Goal: Transaction & Acquisition: Book appointment/travel/reservation

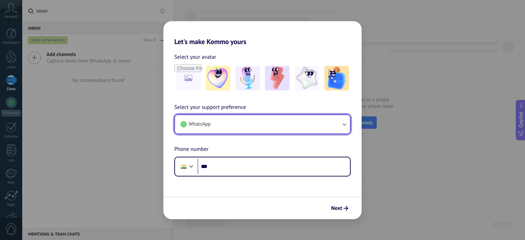
click at [258, 123] on button "WhatsApp" at bounding box center [262, 124] width 175 height 18
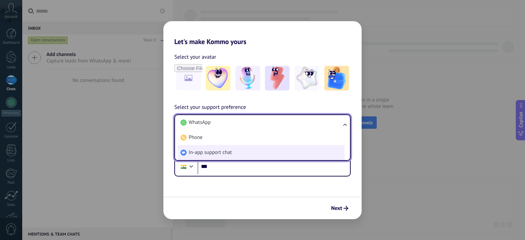
click at [209, 154] on span "In-app support chat" at bounding box center [210, 152] width 43 height 7
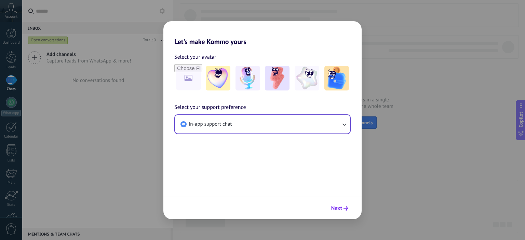
click at [340, 207] on span "Next" at bounding box center [336, 208] width 11 height 5
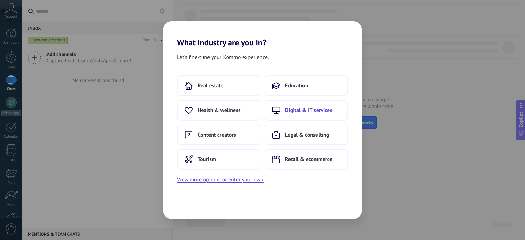
click at [314, 113] on button "Digital & IT services" at bounding box center [305, 110] width 83 height 20
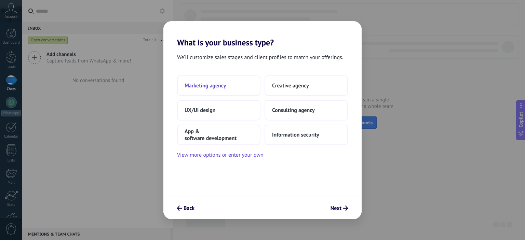
click at [213, 90] on button "Marketing agency" at bounding box center [218, 85] width 83 height 20
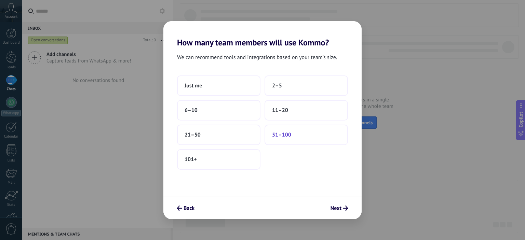
click at [295, 130] on button "51–100" at bounding box center [305, 135] width 83 height 20
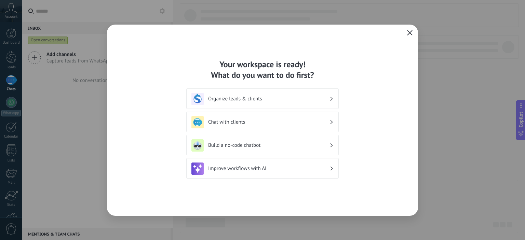
click at [409, 29] on button "button" at bounding box center [409, 33] width 9 height 10
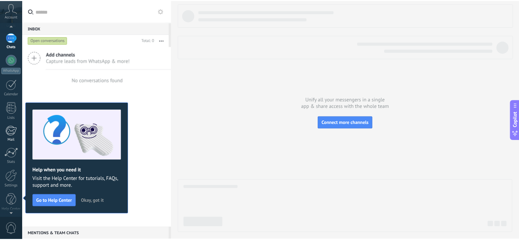
scroll to position [44, 0]
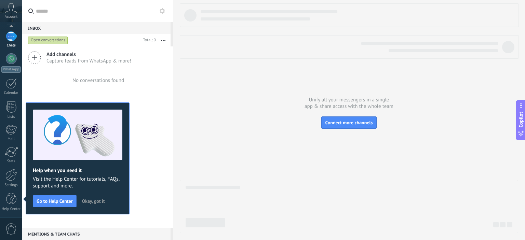
click at [5, 165] on div "Dashboard Leads Chats WhatsApp Customers" at bounding box center [11, 102] width 22 height 234
click at [11, 184] on div "Settings" at bounding box center [11, 185] width 20 height 4
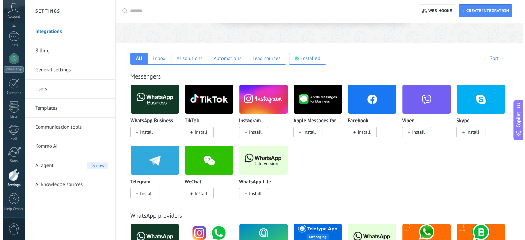
scroll to position [102, 0]
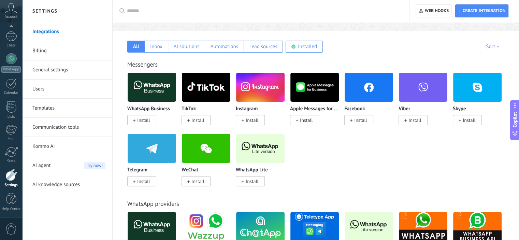
click at [358, 122] on span "Install" at bounding box center [360, 120] width 13 height 6
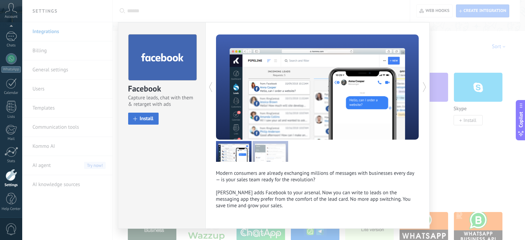
click at [151, 118] on span "Install" at bounding box center [147, 118] width 14 height 5
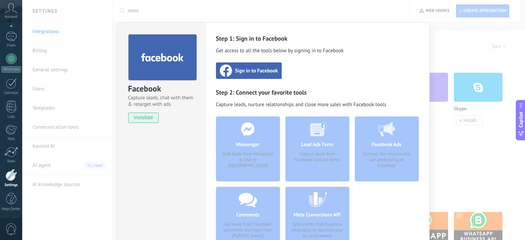
click at [235, 73] on span "Sign in to Facebook" at bounding box center [256, 70] width 43 height 7
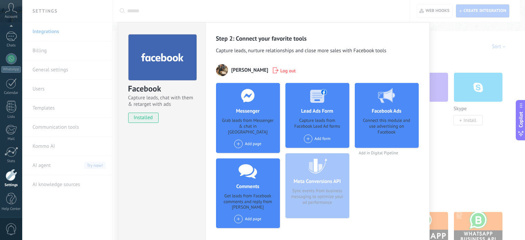
click at [314, 138] on div "Add form" at bounding box center [317, 139] width 27 height 9
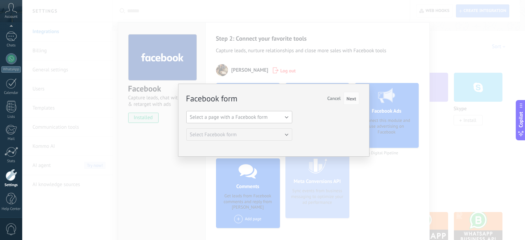
click at [282, 116] on button "Select a page with a Facebook form" at bounding box center [239, 117] width 106 height 12
click at [229, 131] on span "Gulnaz01" at bounding box center [236, 129] width 108 height 6
click at [353, 101] on span "Next" at bounding box center [351, 98] width 10 height 5
drag, startPoint x: 351, startPoint y: 96, endPoint x: 333, endPoint y: 99, distance: 18.0
click at [343, 98] on div "Next Cancel" at bounding box center [340, 98] width 37 height 13
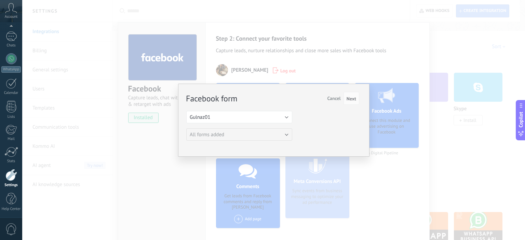
drag, startPoint x: 349, startPoint y: 98, endPoint x: 339, endPoint y: 97, distance: 9.9
click at [344, 98] on button "Next" at bounding box center [351, 98] width 16 height 13
click at [335, 97] on span "Cancel" at bounding box center [333, 98] width 13 height 6
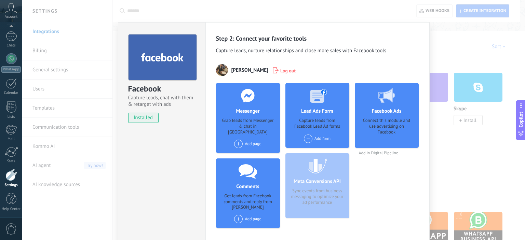
click at [392, 134] on div "Connect this module and use advertising on Facebook" at bounding box center [386, 131] width 53 height 26
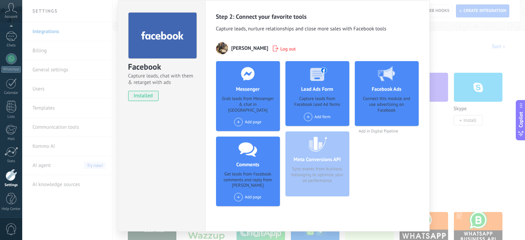
scroll to position [34, 0]
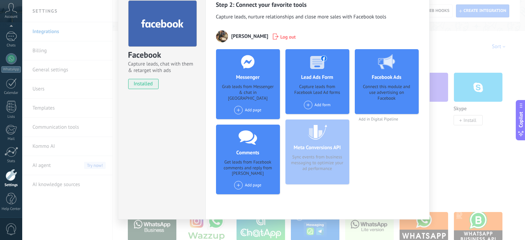
click at [280, 36] on span "Log out" at bounding box center [287, 36] width 15 height 7
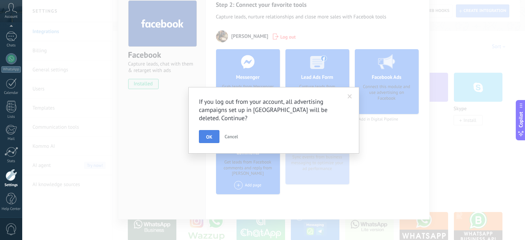
click at [209, 136] on span "OK" at bounding box center [209, 137] width 6 height 5
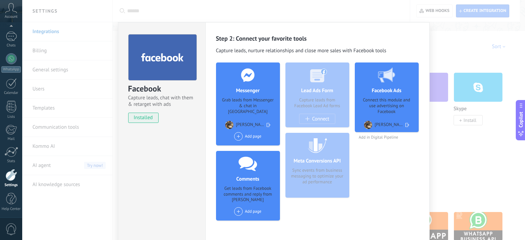
scroll to position [0, 0]
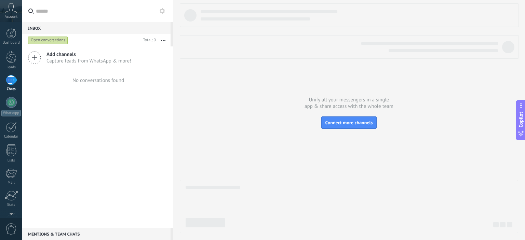
drag, startPoint x: 413, startPoint y: 236, endPoint x: 382, endPoint y: 220, distance: 34.7
click at [7, 34] on div at bounding box center [11, 33] width 10 height 10
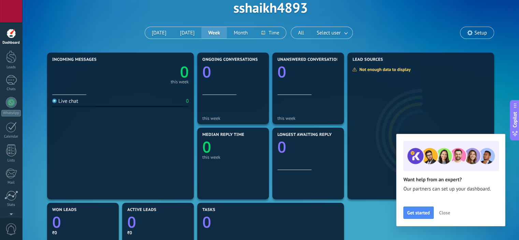
scroll to position [34, 0]
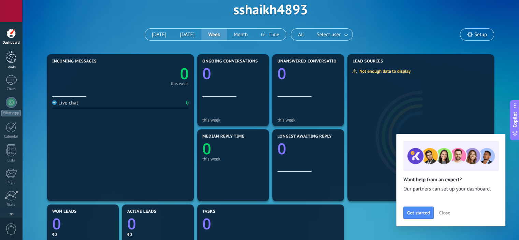
click at [10, 57] on div at bounding box center [11, 57] width 10 height 13
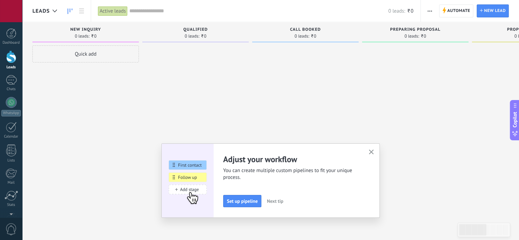
click at [376, 152] on button "button" at bounding box center [371, 152] width 9 height 9
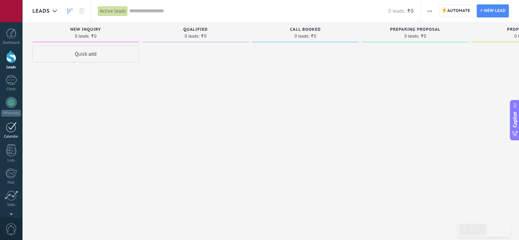
scroll to position [34, 0]
click at [15, 75] on link "WhatsApp" at bounding box center [11, 72] width 22 height 19
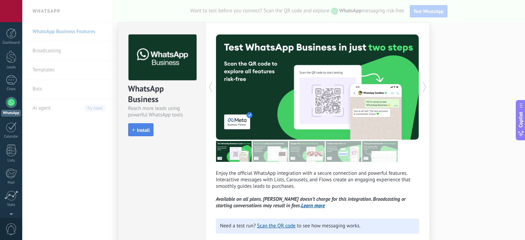
click at [137, 131] on span "Install" at bounding box center [143, 130] width 13 height 5
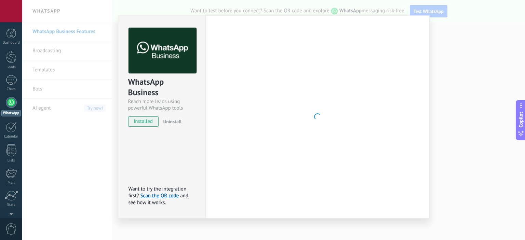
scroll to position [11, 0]
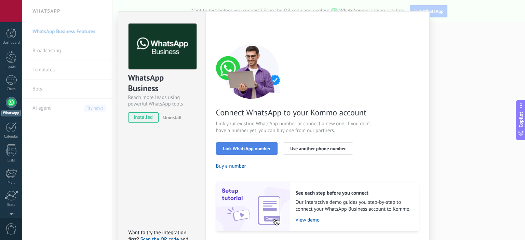
click at [260, 147] on span "Link WhatsApp number" at bounding box center [246, 148] width 47 height 5
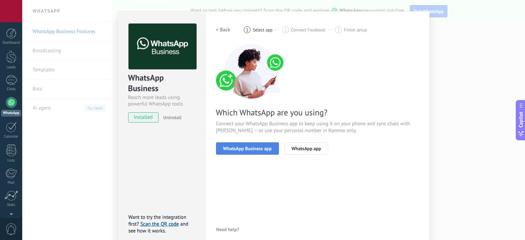
click at [239, 149] on span "WhatsApp Business app" at bounding box center [247, 148] width 48 height 5
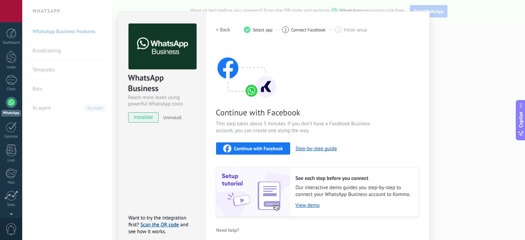
click at [256, 147] on span "Continue with Facebook" at bounding box center [258, 148] width 49 height 5
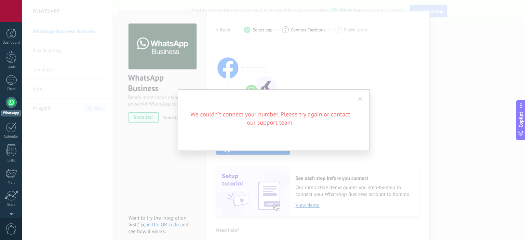
click at [360, 99] on span at bounding box center [360, 99] width 4 height 5
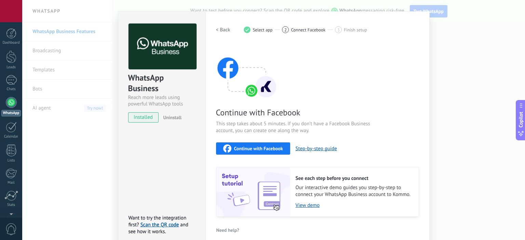
scroll to position [43, 0]
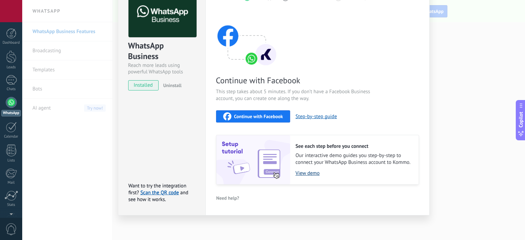
click at [304, 172] on link "View demo" at bounding box center [353, 173] width 116 height 6
click at [250, 112] on button "Continue with Facebook" at bounding box center [253, 116] width 74 height 12
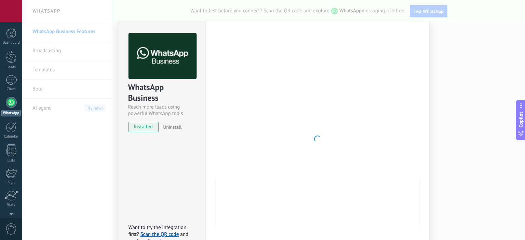
scroll to position [0, 0]
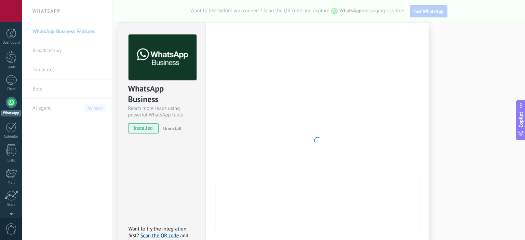
click at [474, 72] on div "WhatsApp Business Reach more leads using powerful WhatsApp tools installed Unin…" at bounding box center [273, 120] width 502 height 240
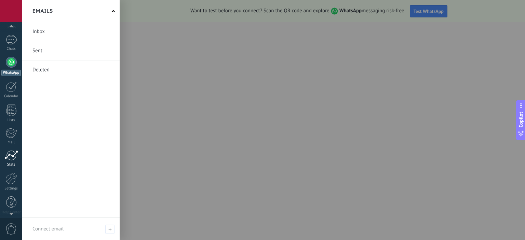
scroll to position [44, 0]
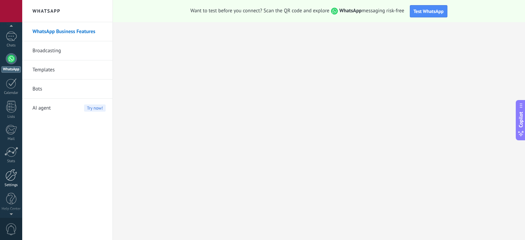
click at [7, 178] on div at bounding box center [11, 175] width 12 height 12
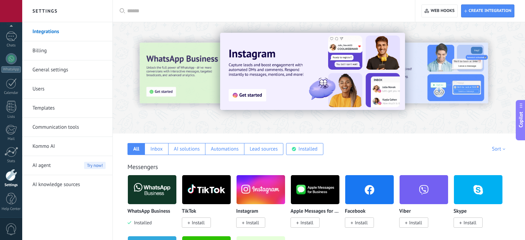
click at [154, 188] on img at bounding box center [152, 189] width 48 height 33
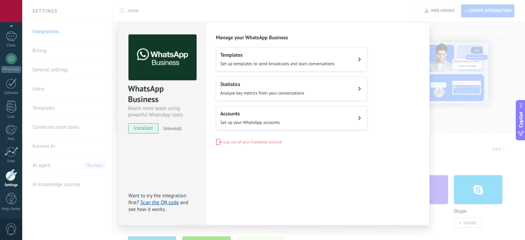
click at [261, 122] on span "Set up your WhatsApp accounts" at bounding box center [249, 123] width 59 height 6
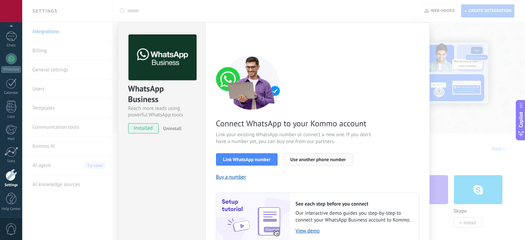
click at [346, 158] on button "Use another phone number" at bounding box center [318, 159] width 70 height 12
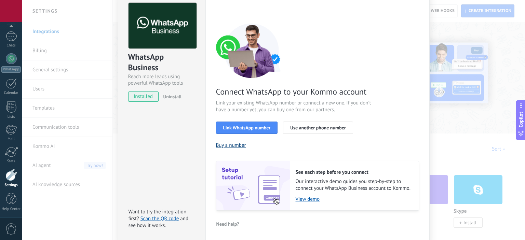
scroll to position [58, 0]
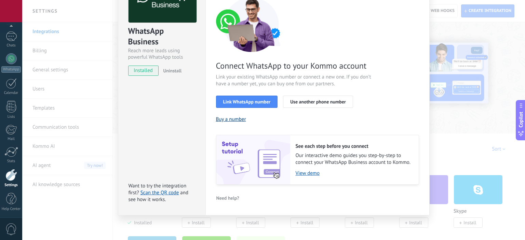
click at [234, 117] on button "Buy a number" at bounding box center [231, 119] width 30 height 6
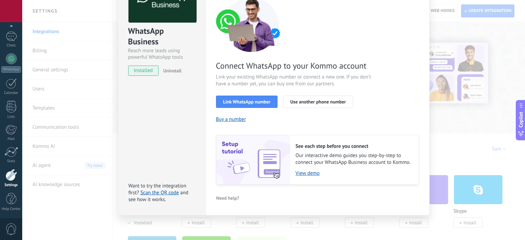
scroll to position [0, 0]
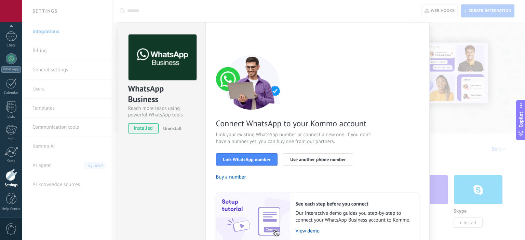
click at [139, 129] on span "installed" at bounding box center [143, 128] width 30 height 10
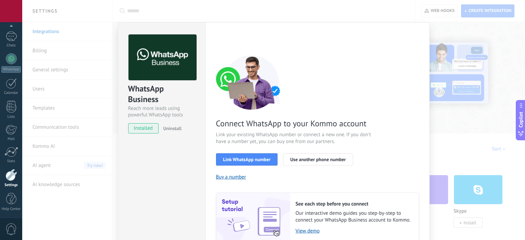
click at [514, 32] on div "WhatsApp Business Reach more leads using powerful WhatsApp tools installed Unin…" at bounding box center [273, 120] width 502 height 240
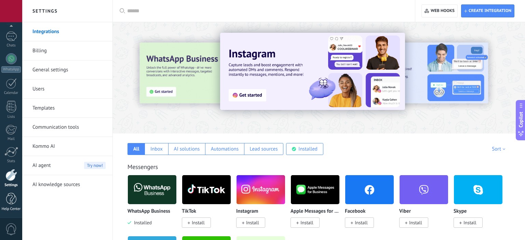
click at [14, 198] on div at bounding box center [11, 199] width 10 height 12
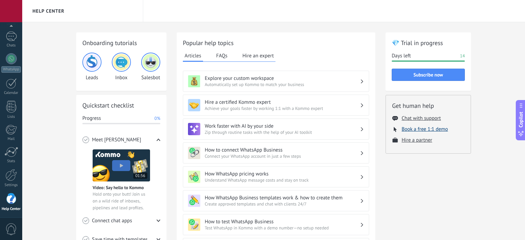
click at [404, 127] on button "Book a free 1:1 demo" at bounding box center [424, 129] width 46 height 6
